Goal: Register for event/course

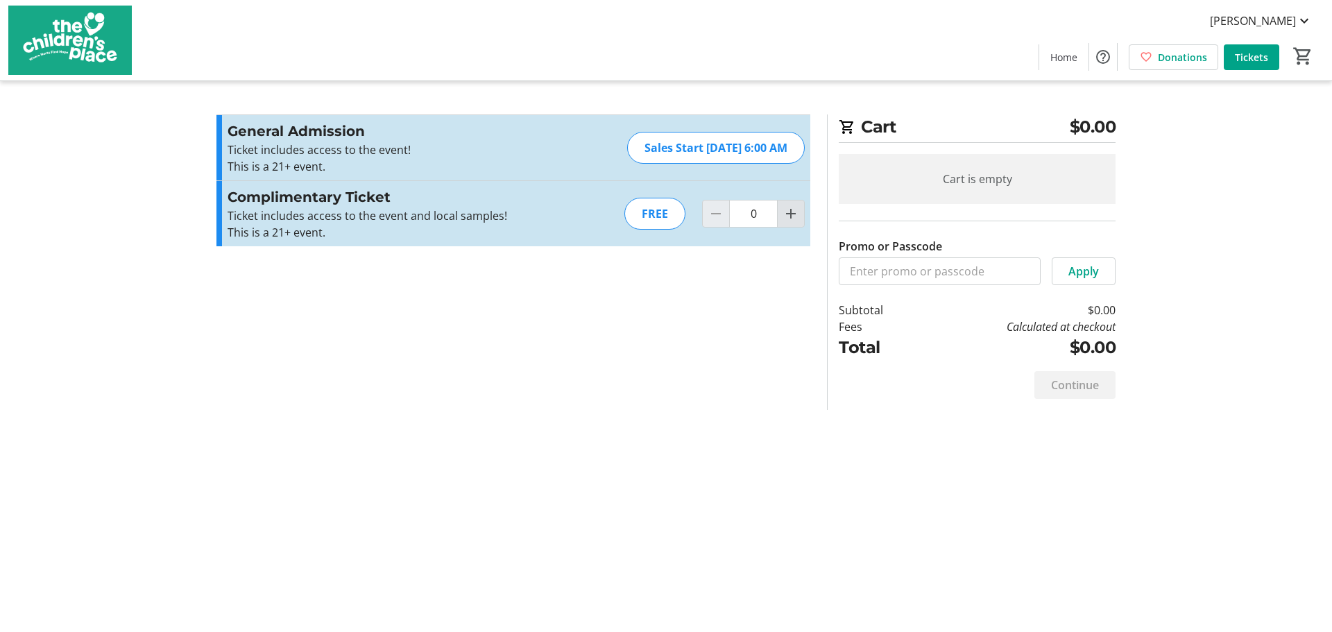
click at [793, 205] on span "Increment by one" at bounding box center [790, 213] width 26 height 26
type input "2"
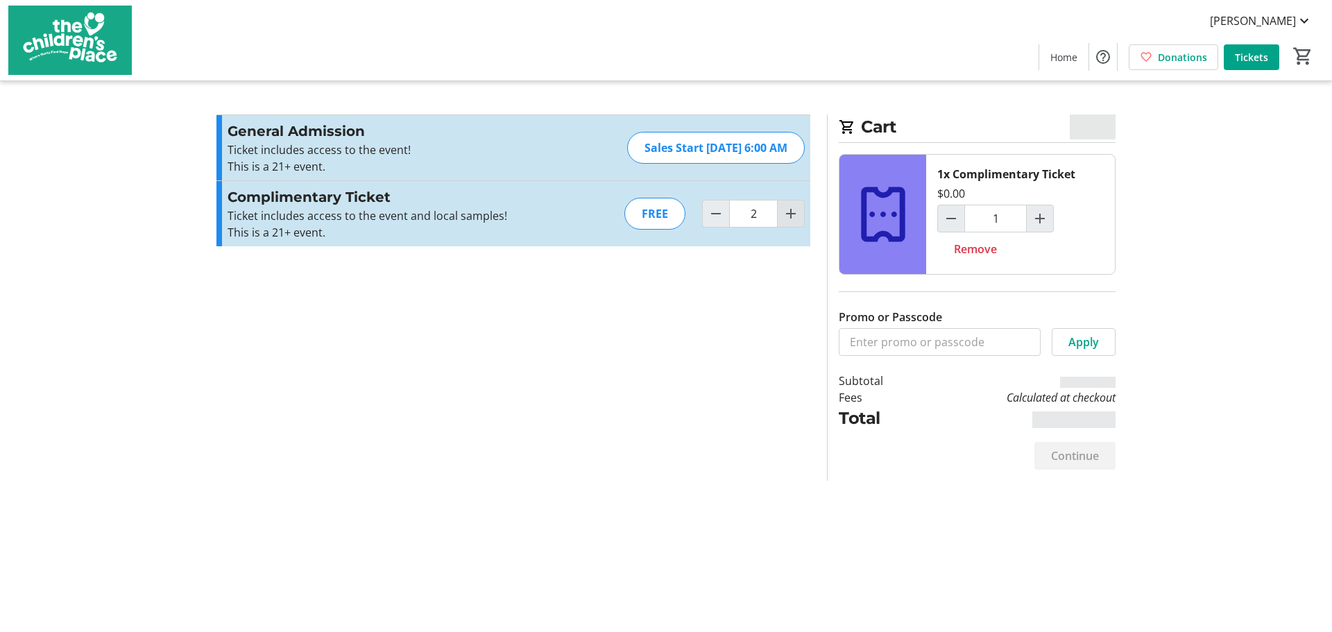
type input "2"
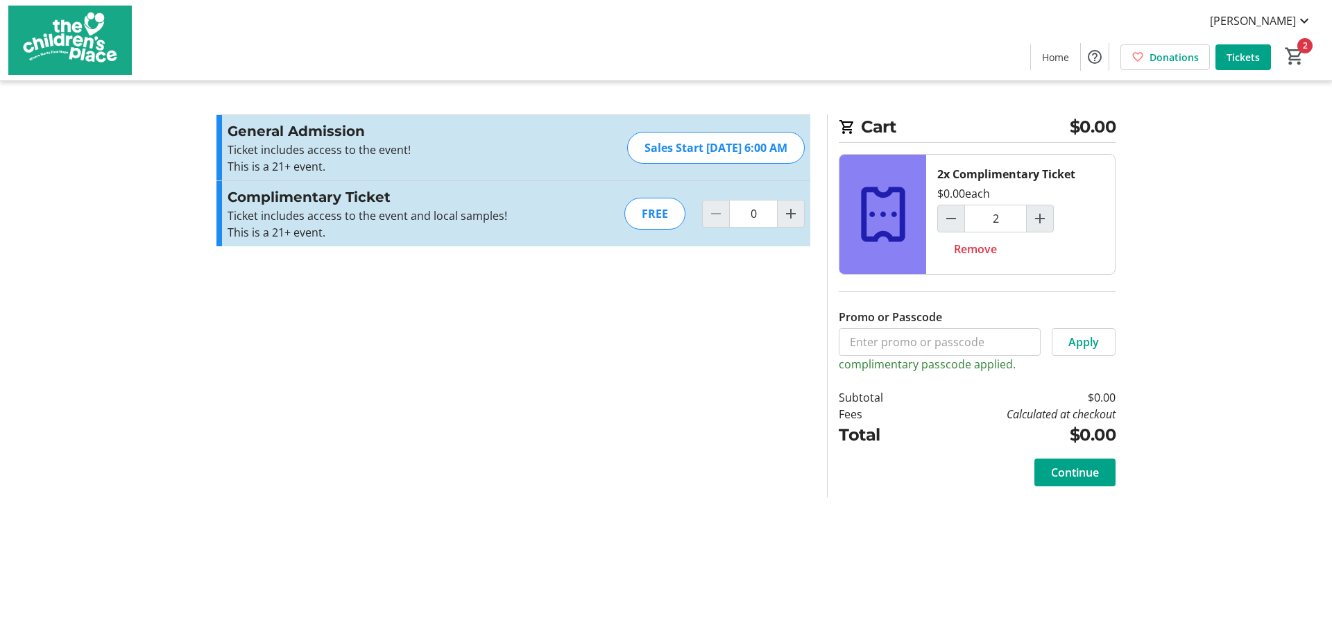
type input "2"
